Goal: Transaction & Acquisition: Book appointment/travel/reservation

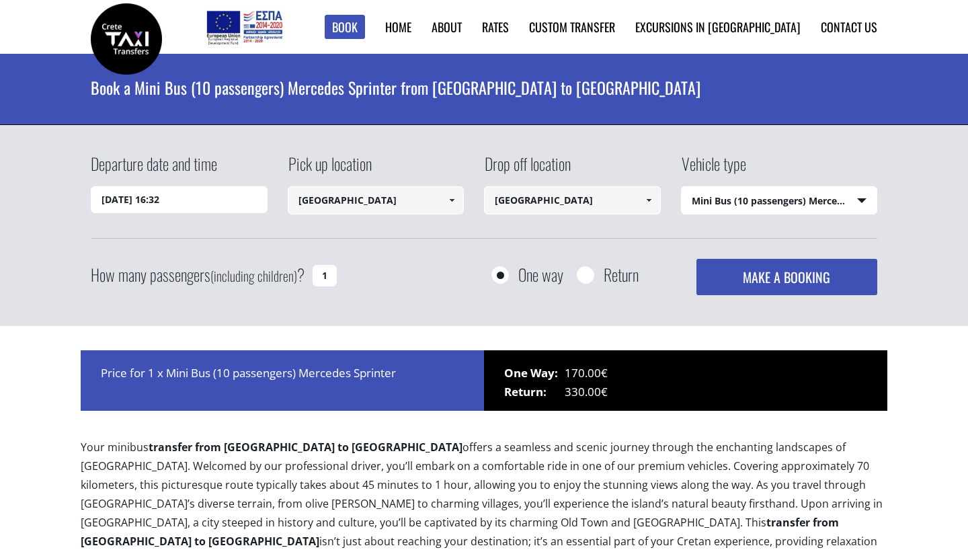
select select "542"
click at [159, 201] on input "[DATE] 16:32" at bounding box center [179, 199] width 177 height 27
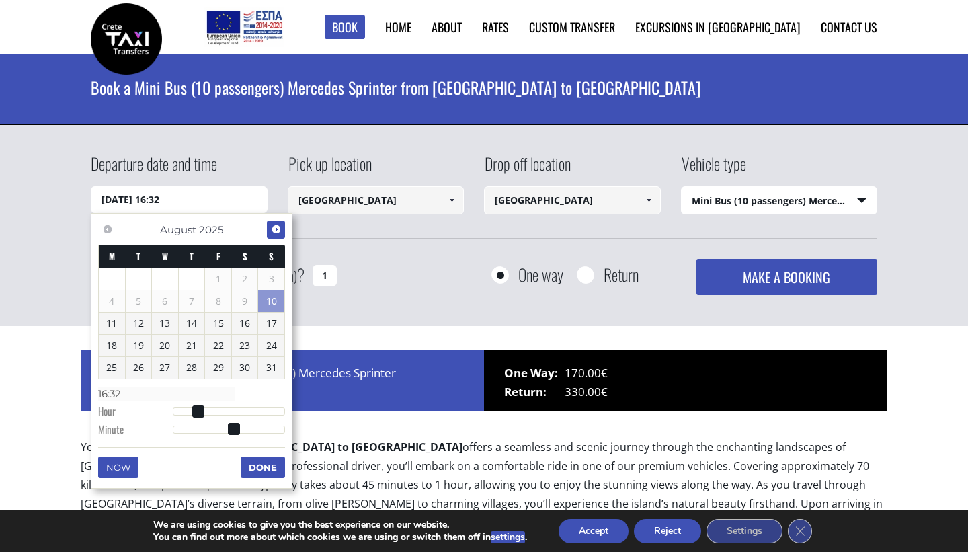
click at [278, 227] on span "Next" at bounding box center [276, 229] width 11 height 11
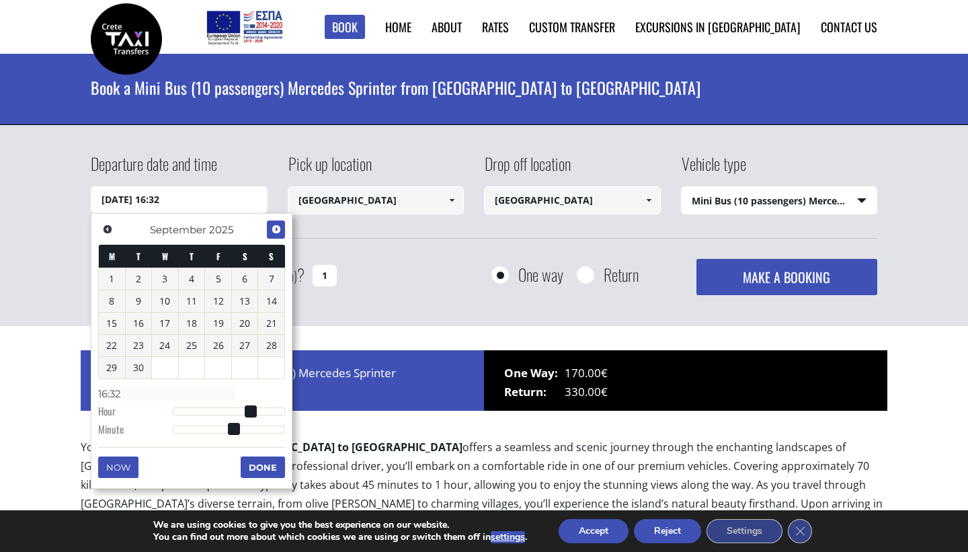
click at [278, 227] on span "Next" at bounding box center [276, 229] width 11 height 11
click at [117, 321] on link "13" at bounding box center [112, 324] width 26 height 22
type input "[DATE] 00:00"
click at [867, 198] on select "Select vehicle type Taxi (4 passengers) Mercedes E Class Mini Van (7 passengers…" at bounding box center [780, 201] width 196 height 28
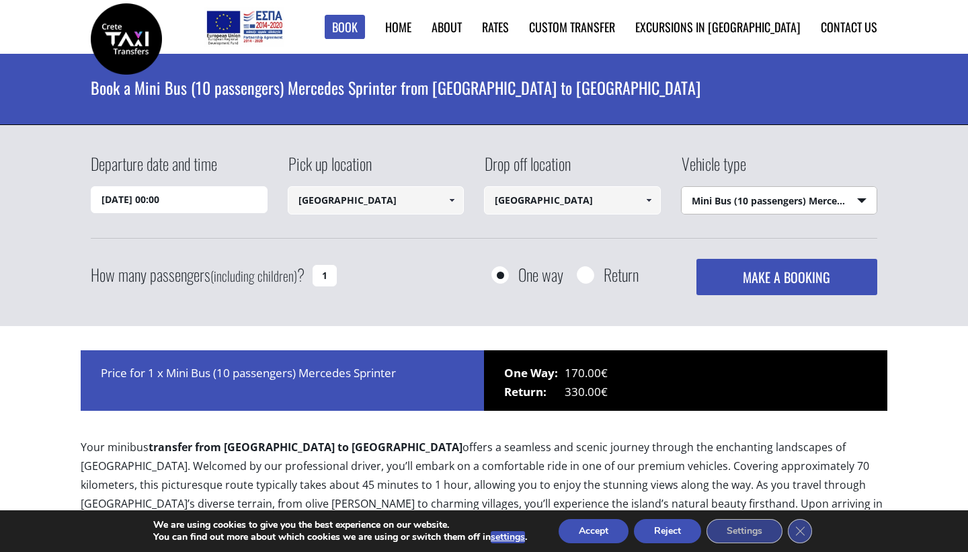
select select "541"
drag, startPoint x: 330, startPoint y: 273, endPoint x: 308, endPoint y: 276, distance: 22.4
click at [308, 276] on div "How many passengers (including children) ? 1" at bounding box center [229, 275] width 276 height 33
type input "5"
click at [435, 296] on div "Departure date and time [DATE] 00:00 Pick up location [GEOGRAPHIC_DATA] Select …" at bounding box center [484, 226] width 968 height 202
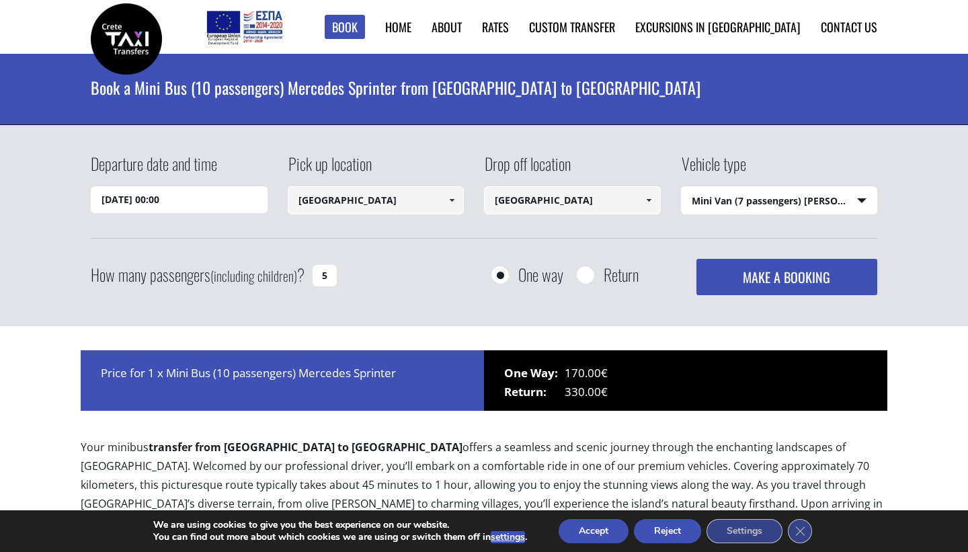
click at [594, 284] on div "One way Return" at bounding box center [544, 274] width 197 height 31
click at [592, 279] on input "Return" at bounding box center [585, 276] width 17 height 17
radio input "true"
type input "[GEOGRAPHIC_DATA]"
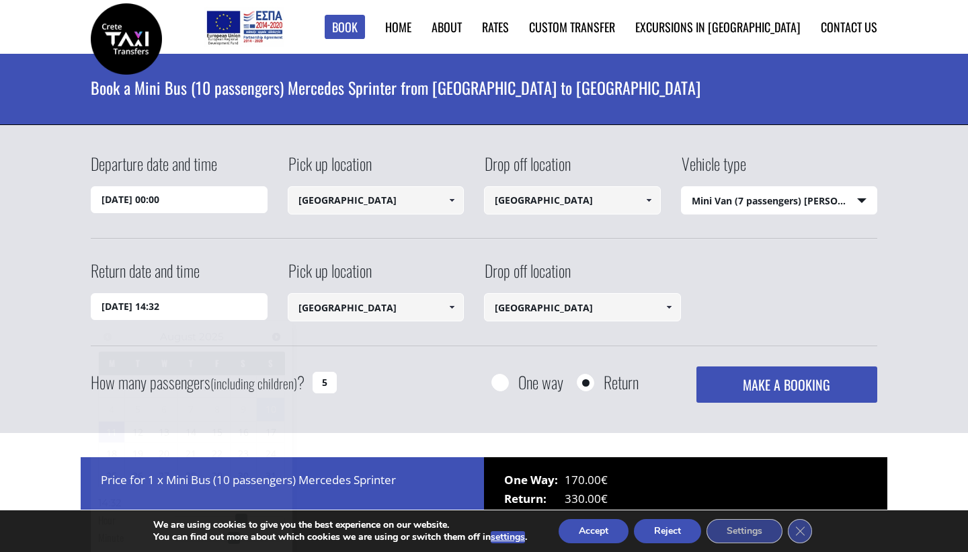
click at [227, 313] on input "[DATE] 14:32" at bounding box center [179, 306] width 177 height 27
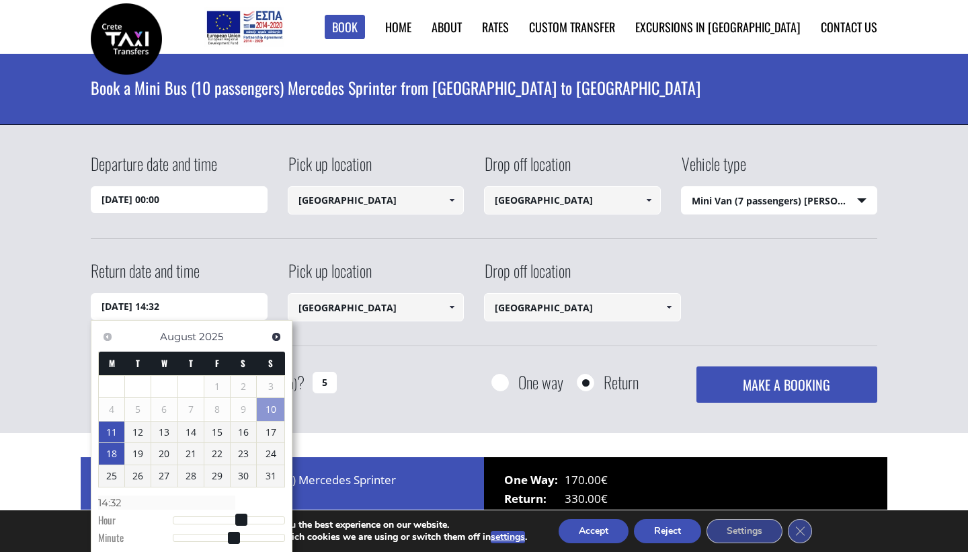
click at [116, 452] on link "18" at bounding box center [112, 454] width 26 height 22
type input "[DATE] 14:32"
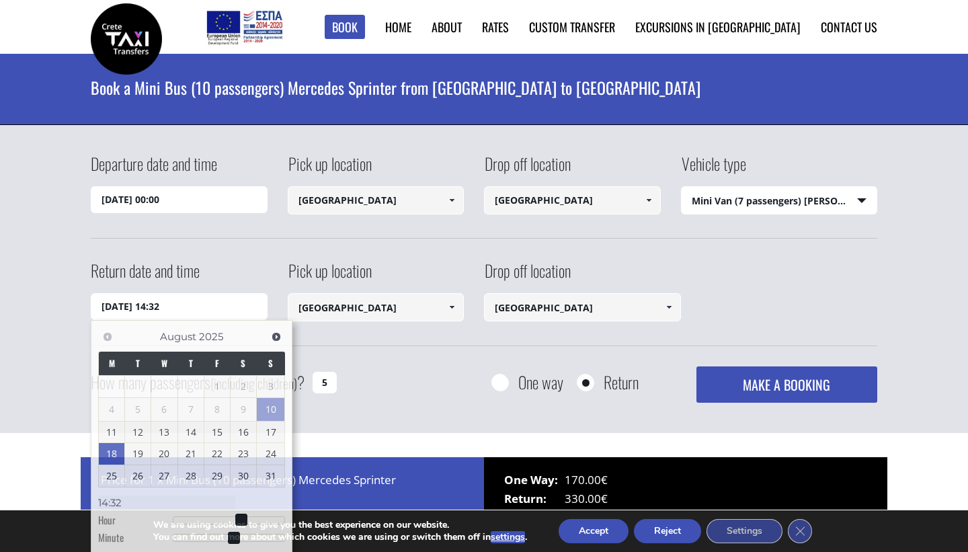
click at [434, 342] on div "Return date and time [DATE] 14:32 Pick up location Select pickup location Selec…" at bounding box center [484, 302] width 787 height 87
